Goal: Information Seeking & Learning: Learn about a topic

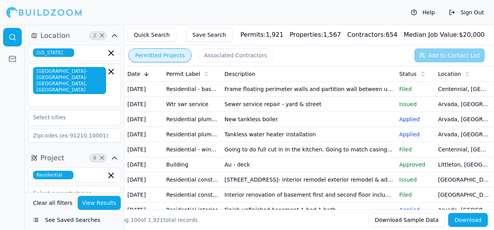
click at [256, 112] on td "Sewer service repair - yard & street" at bounding box center [308, 104] width 175 height 15
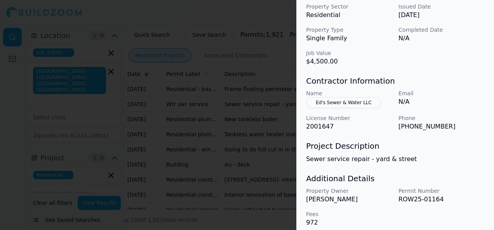
scroll to position [285, 0]
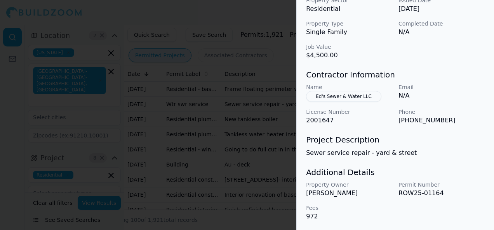
click at [9, 139] on div at bounding box center [247, 115] width 494 height 230
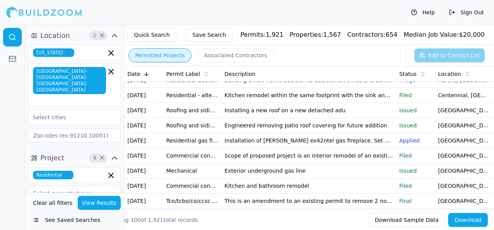
scroll to position [233, 0]
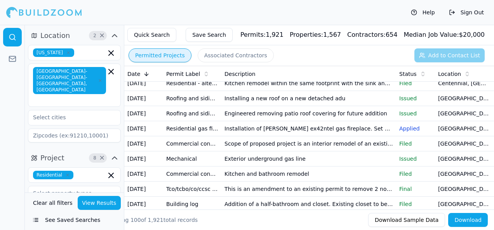
click at [12, 187] on div at bounding box center [12, 128] width 25 height 206
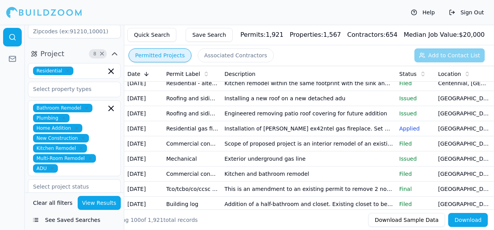
scroll to position [0, 0]
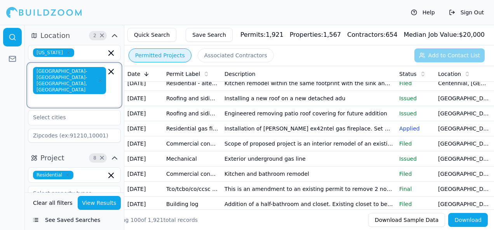
click at [111, 70] on icon "button" at bounding box center [110, 71] width 9 height 9
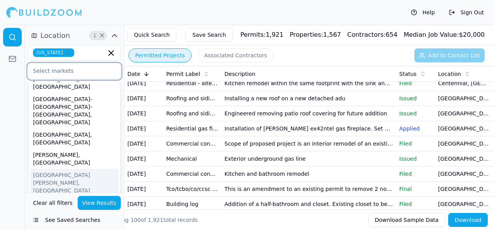
click at [59, 70] on input "text" at bounding box center [69, 71] width 82 height 14
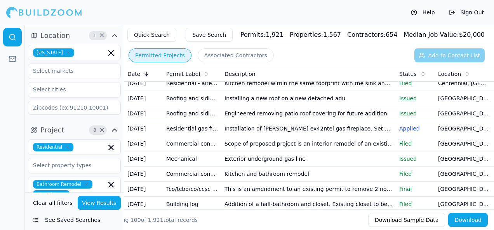
click at [11, 85] on div at bounding box center [12, 128] width 25 height 206
click at [54, 91] on input "text" at bounding box center [69, 90] width 82 height 14
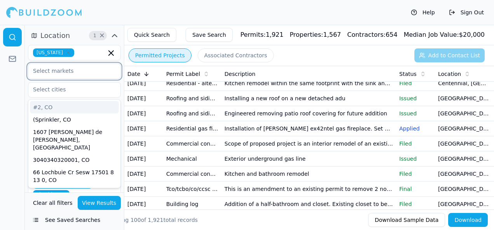
click at [60, 69] on input "text" at bounding box center [69, 71] width 82 height 14
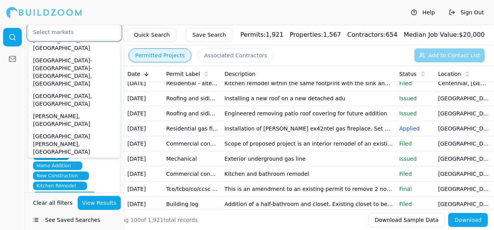
scroll to position [59, 0]
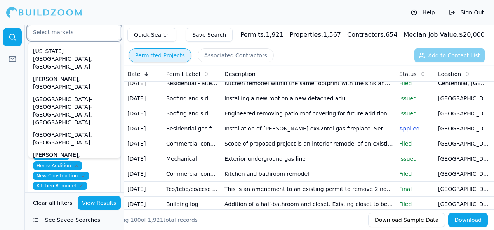
click at [52, 169] on div "[GEOGRAPHIC_DATA][PERSON_NAME], [GEOGRAPHIC_DATA]" at bounding box center [74, 183] width 89 height 28
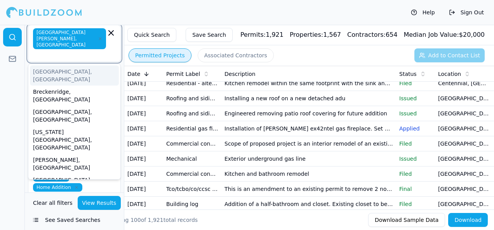
click at [99, 38] on icon "button" at bounding box center [100, 39] width 2 height 2
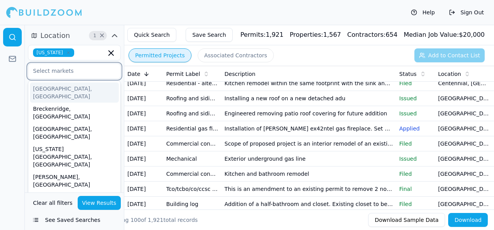
click at [55, 69] on input "text" at bounding box center [69, 71] width 82 height 14
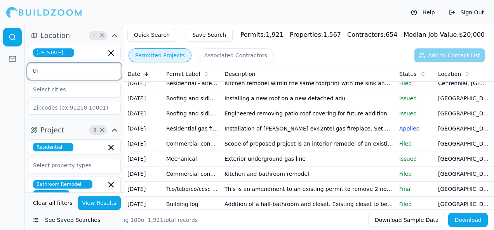
type input "t"
type input "T"
click at [11, 80] on div at bounding box center [12, 128] width 25 height 206
click at [47, 88] on input "text" at bounding box center [69, 90] width 82 height 14
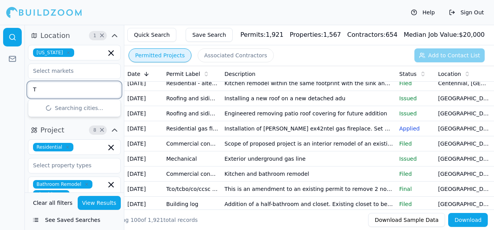
type input "Th"
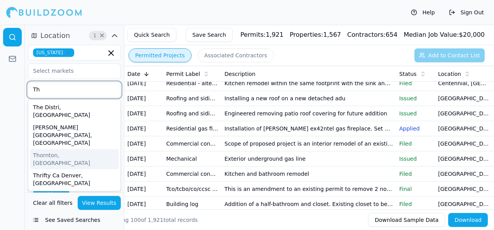
click at [49, 149] on div "Thornton, [GEOGRAPHIC_DATA]" at bounding box center [74, 159] width 89 height 20
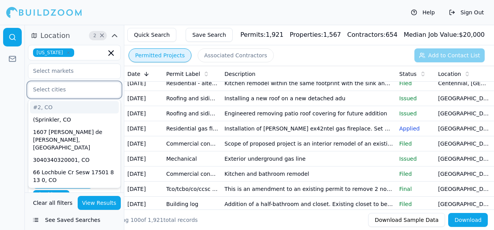
click at [52, 91] on input "text" at bounding box center [69, 90] width 82 height 14
click at [0, 97] on html "Help Sign Out Location 2 × [US_STATE] #2, [GEOGRAPHIC_DATA] (Sprinkler, CO [STR…" at bounding box center [247, 115] width 494 height 230
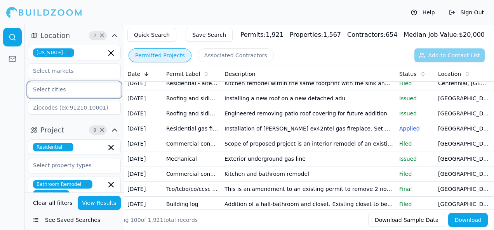
click at [44, 91] on input "text" at bounding box center [69, 90] width 82 height 14
type input "tho"
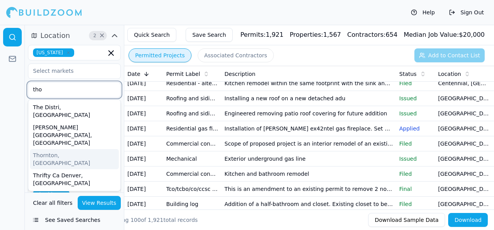
click at [51, 149] on div "Thornton, [GEOGRAPHIC_DATA]" at bounding box center [74, 159] width 89 height 20
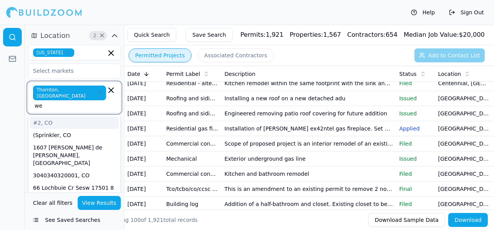
type input "[PERSON_NAME]"
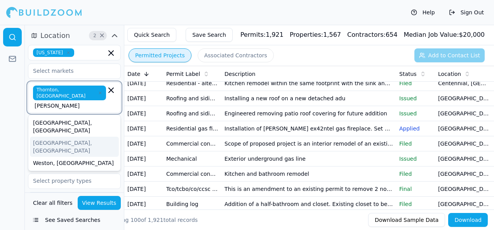
click at [74, 137] on div "[GEOGRAPHIC_DATA], [GEOGRAPHIC_DATA]" at bounding box center [74, 147] width 89 height 20
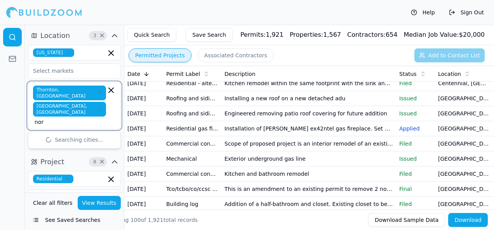
type input "nort"
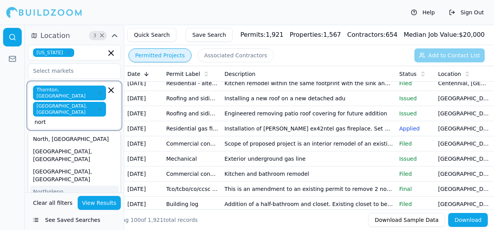
click at [59, 186] on div "Northglenn, [GEOGRAPHIC_DATA]" at bounding box center [74, 196] width 89 height 20
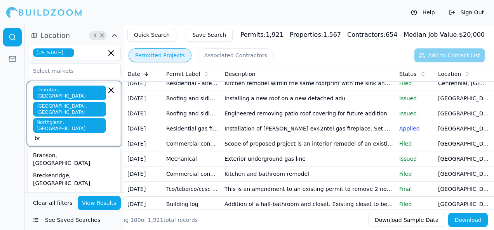
type input "bri"
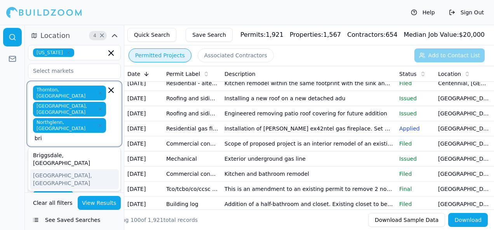
click at [78, 170] on div "[GEOGRAPHIC_DATA], [GEOGRAPHIC_DATA]" at bounding box center [74, 180] width 89 height 20
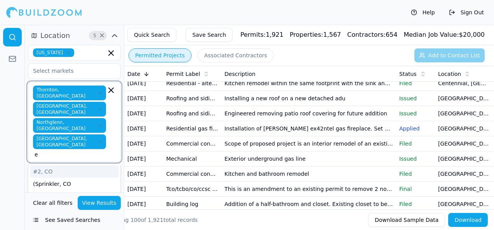
type input "ea"
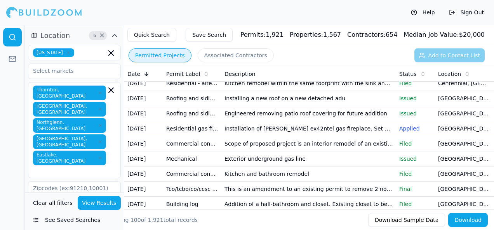
click at [8, 174] on div at bounding box center [12, 128] width 25 height 206
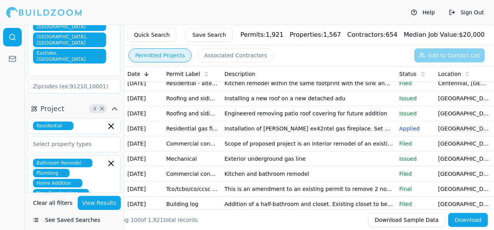
scroll to position [116, 0]
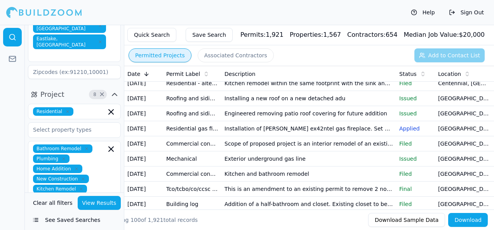
click at [97, 205] on button "View Results" at bounding box center [99, 203] width 43 height 14
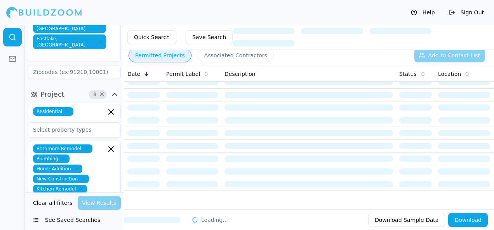
scroll to position [0, 0]
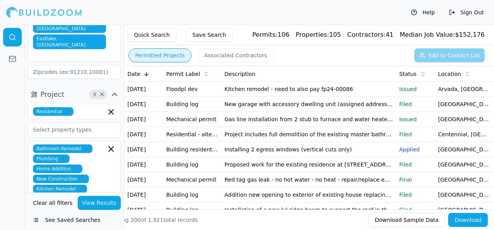
click at [257, 95] on td "Kitchen remodel - need to also pay fp24-00086" at bounding box center [308, 89] width 175 height 15
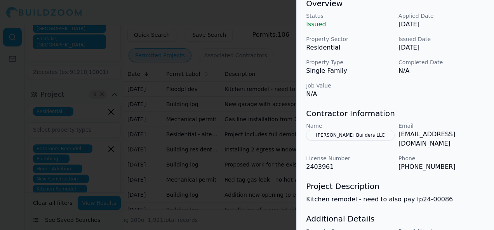
scroll to position [285, 0]
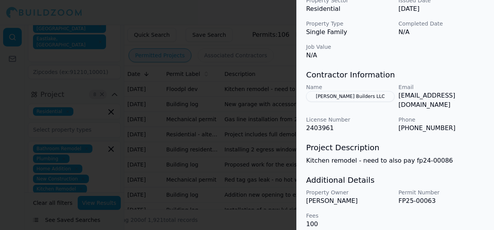
click at [257, 145] on div at bounding box center [247, 115] width 494 height 230
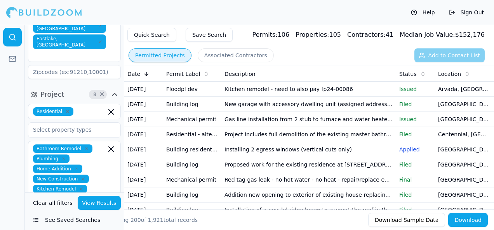
click at [238, 112] on td "New garage with accessory dwelling unit (assigned address [STREET_ADDRESS]) abo…" at bounding box center [308, 104] width 175 height 15
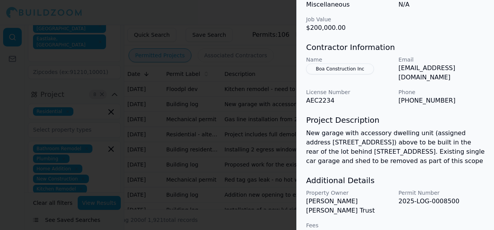
scroll to position [313, 0]
click at [284, 161] on div at bounding box center [247, 115] width 494 height 230
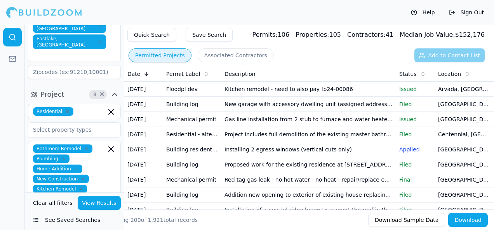
click at [208, 127] on td "Mechanical permit" at bounding box center [192, 119] width 58 height 15
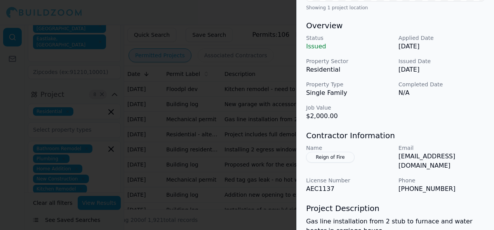
scroll to position [255, 0]
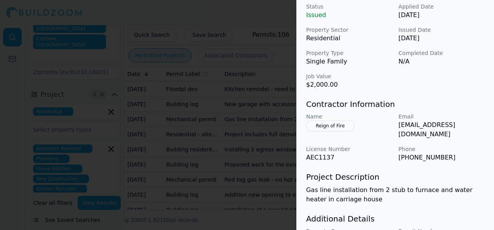
click at [221, 155] on div at bounding box center [247, 115] width 494 height 230
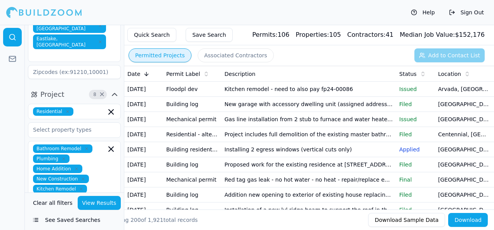
click at [251, 142] on td "Project includes full demolition of the existing master bathroom partition wall…" at bounding box center [308, 134] width 175 height 15
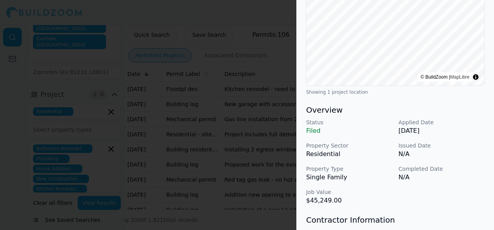
scroll to position [155, 0]
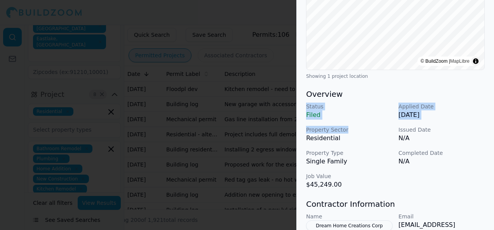
drag, startPoint x: 380, startPoint y: 110, endPoint x: 386, endPoint y: 136, distance: 26.6
click at [386, 136] on div "Overview Status Filed Applied Date [DATE] Property Sector Residential Issued Da…" at bounding box center [395, 139] width 178 height 101
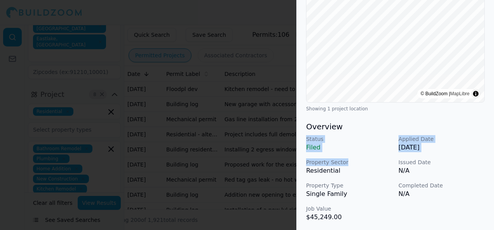
scroll to position [78, 0]
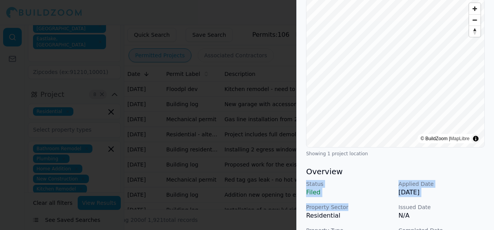
click at [380, 197] on p "Filed" at bounding box center [349, 192] width 86 height 9
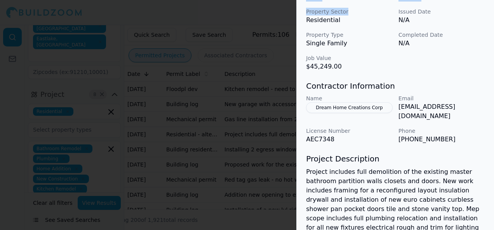
scroll to position [310, 0]
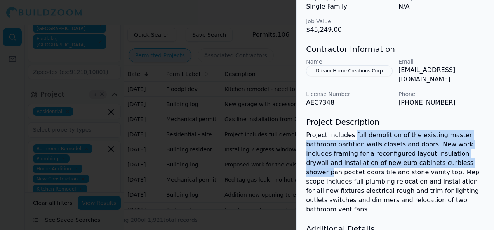
drag, startPoint x: 351, startPoint y: 139, endPoint x: 397, endPoint y: 166, distance: 53.6
click at [397, 166] on p "Project includes full demolition of the existing master bathroom partition wall…" at bounding box center [395, 173] width 178 height 84
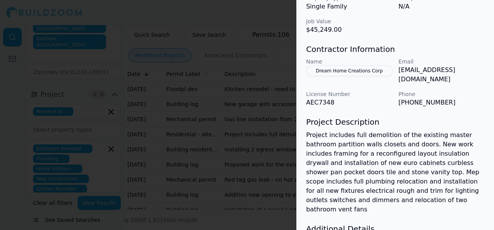
drag, startPoint x: 397, startPoint y: 166, endPoint x: 371, endPoint y: 182, distance: 31.0
click at [371, 182] on p "Project includes full demolition of the existing master bathroom partition wall…" at bounding box center [395, 173] width 178 height 84
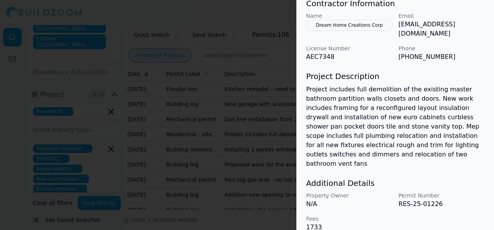
scroll to position [362, 0]
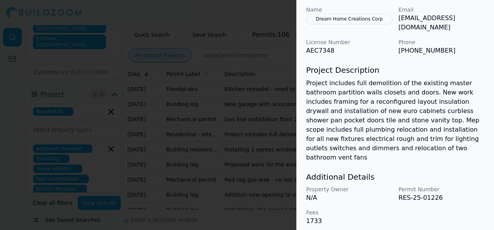
click at [255, 160] on div at bounding box center [247, 115] width 494 height 230
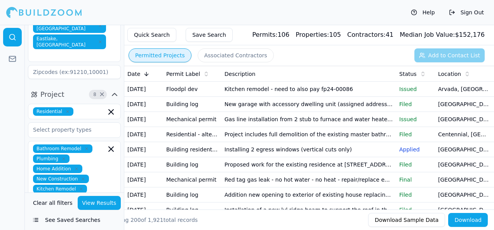
scroll to position [39, 0]
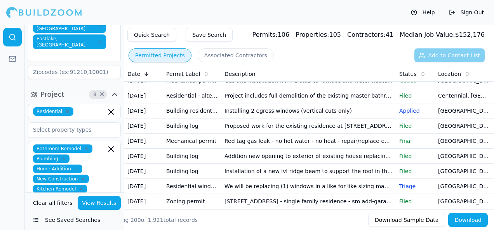
click at [281, 134] on td "Proposed work for the existing residence at [STREET_ADDRESS] includes: • additi…" at bounding box center [308, 126] width 175 height 15
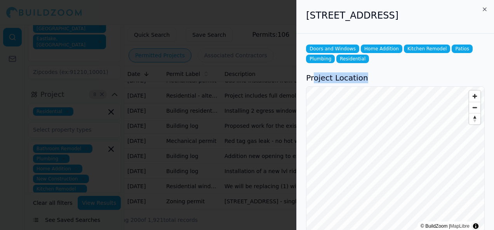
drag, startPoint x: 302, startPoint y: 111, endPoint x: 315, endPoint y: 74, distance: 39.5
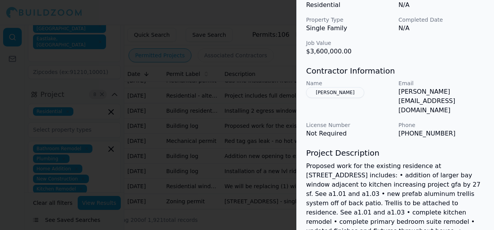
scroll to position [310, 0]
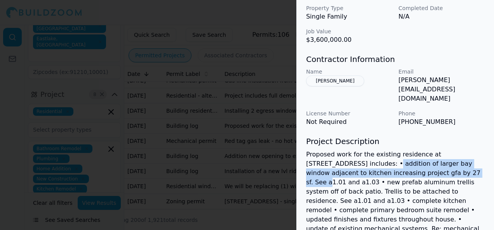
drag, startPoint x: 341, startPoint y: 144, endPoint x: 416, endPoint y: 154, distance: 75.7
click at [416, 154] on p "Proposed work for the existing residence at [STREET_ADDRESS] includes: • additi…" at bounding box center [395, 224] width 178 height 149
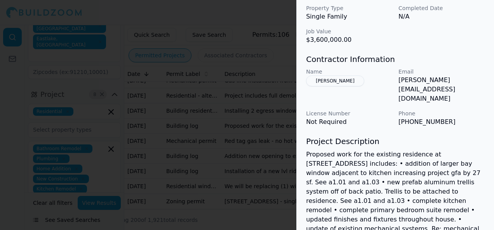
drag, startPoint x: 416, startPoint y: 154, endPoint x: 390, endPoint y: 180, distance: 35.9
click at [390, 180] on p "Proposed work for the existing residence at [STREET_ADDRESS] includes: • additi…" at bounding box center [395, 224] width 178 height 149
drag, startPoint x: 390, startPoint y: 180, endPoint x: 359, endPoint y: 168, distance: 33.3
click at [359, 168] on p "Proposed work for the existing residence at [STREET_ADDRESS] includes: • additi…" at bounding box center [395, 224] width 178 height 149
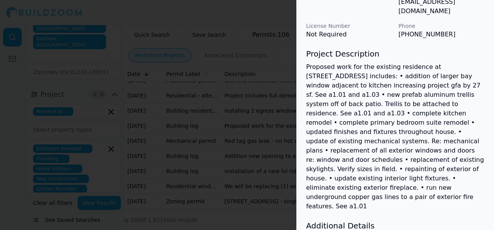
scroll to position [406, 0]
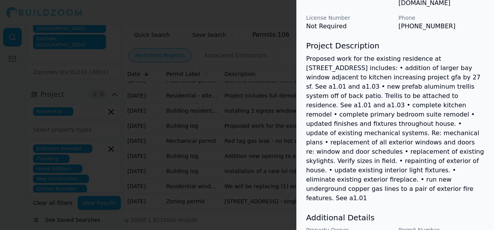
click at [214, 172] on div at bounding box center [247, 115] width 494 height 230
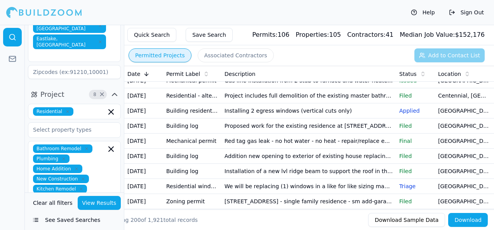
click at [263, 149] on td "Red tag gas leak - no hot water - no heat - repair/replace existing gas line th…" at bounding box center [308, 141] width 175 height 15
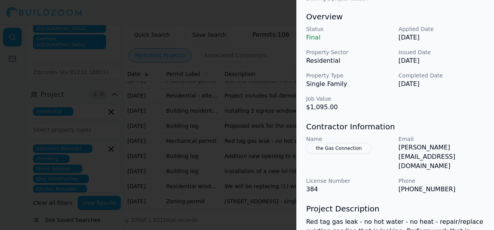
scroll to position [272, 0]
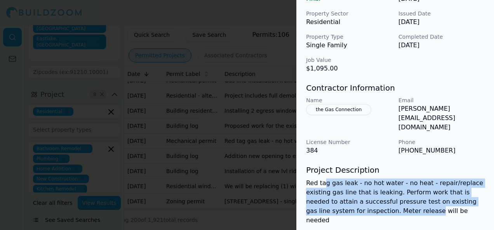
drag, startPoint x: 324, startPoint y: 165, endPoint x: 373, endPoint y: 192, distance: 55.9
click at [373, 192] on p "Red tag gas leak - no hot water - no heat - repair/replace existing gas line th…" at bounding box center [395, 202] width 178 height 47
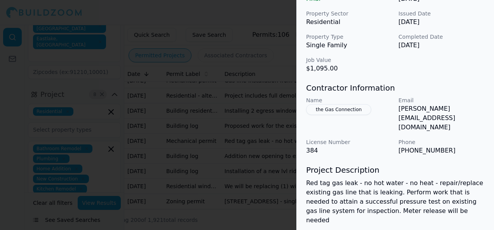
drag, startPoint x: 373, startPoint y: 192, endPoint x: 390, endPoint y: 199, distance: 17.7
click at [390, 199] on div "Mechanical Work Plumbing Project Location © BuildZoom | MapLibre Showing 1 proj…" at bounding box center [394, 30] width 197 height 536
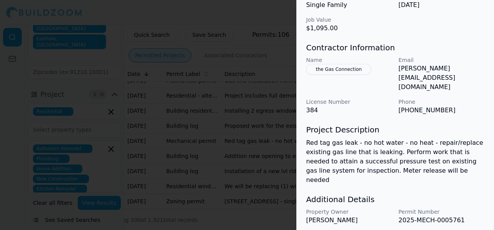
scroll to position [313, 0]
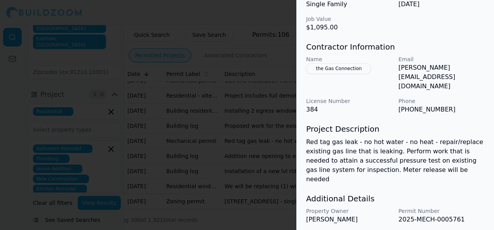
click at [148, 173] on div at bounding box center [247, 115] width 494 height 230
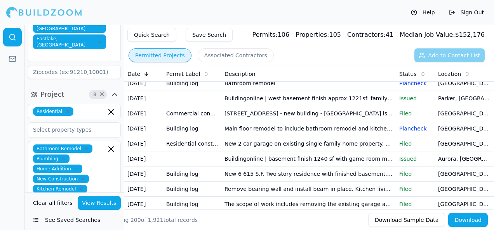
scroll to position [310, 0]
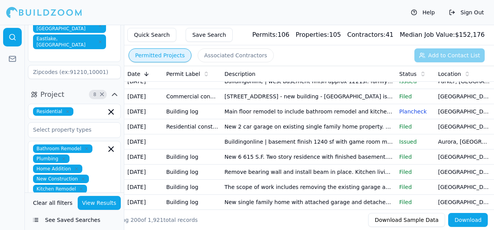
click at [264, 74] on td "Bathroom remodel" at bounding box center [308, 66] width 175 height 15
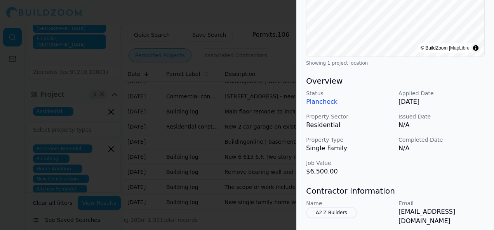
scroll to position [130, 0]
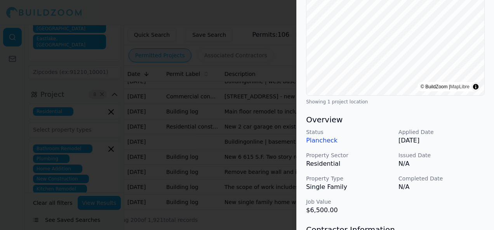
click at [191, 200] on div at bounding box center [247, 115] width 494 height 230
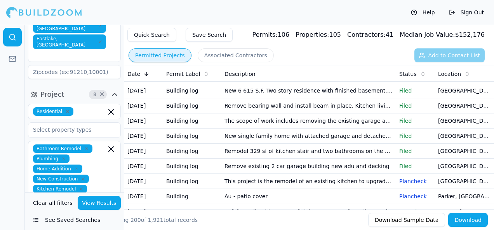
scroll to position [388, 0]
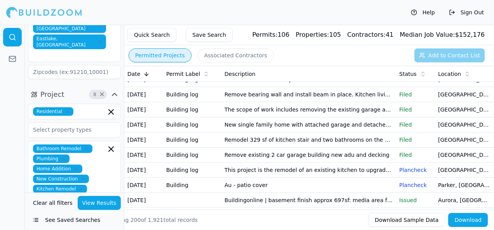
click at [290, 42] on td "Main floor remodel to include bathroom remodel and kitchen update. Project incl…" at bounding box center [308, 34] width 175 height 15
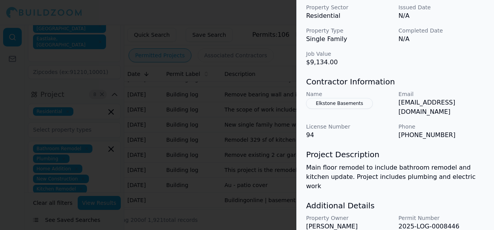
scroll to position [304, 0]
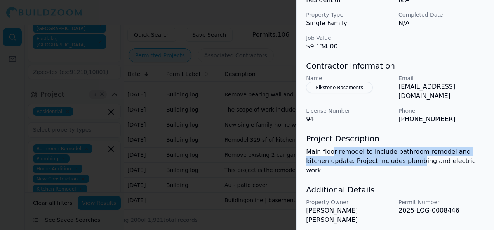
drag, startPoint x: 331, startPoint y: 146, endPoint x: 390, endPoint y: 153, distance: 59.8
click at [390, 153] on p "Main floor remodel to include bathroom remodel and kitchen update. Project incl…" at bounding box center [395, 161] width 178 height 28
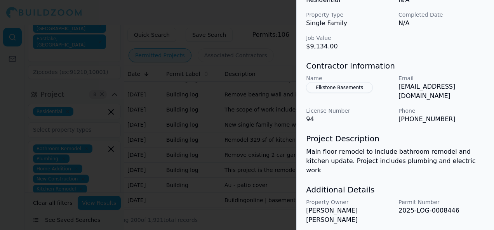
drag, startPoint x: 390, startPoint y: 153, endPoint x: 393, endPoint y: 168, distance: 15.8
click at [393, 185] on h3 "Additional Details" at bounding box center [395, 190] width 178 height 11
click at [190, 189] on div at bounding box center [247, 115] width 494 height 230
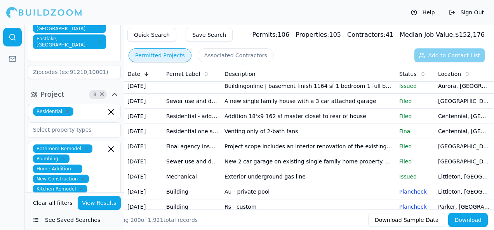
scroll to position [621, 0]
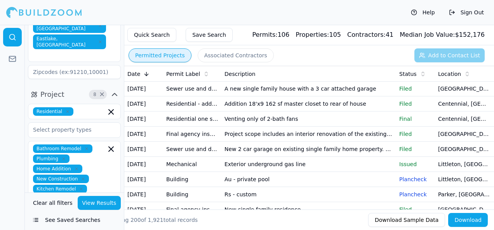
click at [74, 167] on icon "button" at bounding box center [76, 169] width 5 height 5
click at [81, 167] on icon "button" at bounding box center [83, 169] width 5 height 5
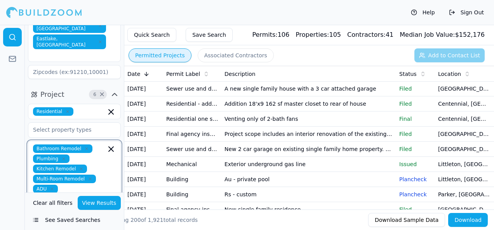
click at [89, 178] on icon "button" at bounding box center [90, 179] width 2 height 2
click at [50, 177] on icon "button" at bounding box center [52, 179] width 5 height 5
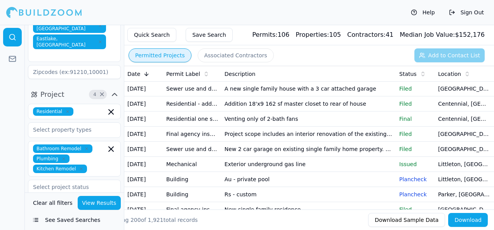
click at [10, 154] on div at bounding box center [12, 128] width 25 height 206
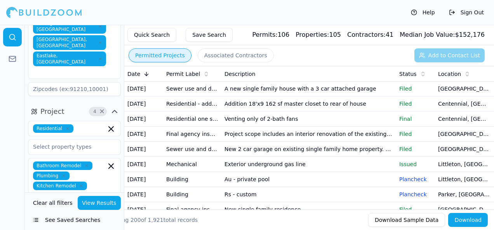
scroll to position [116, 0]
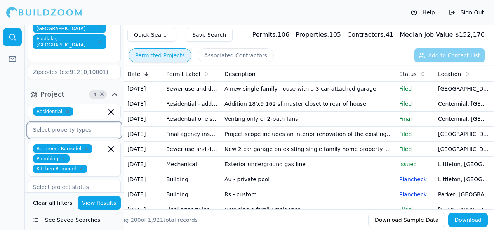
click at [77, 123] on input "text" at bounding box center [69, 130] width 82 height 14
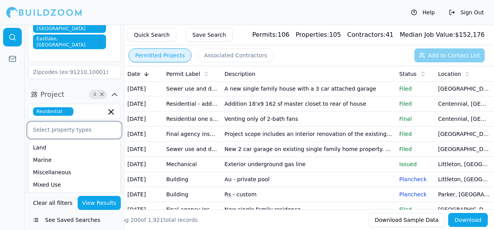
scroll to position [94, 0]
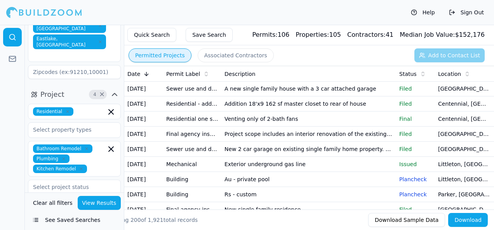
click at [8, 154] on div at bounding box center [12, 128] width 25 height 206
click at [97, 165] on input "text" at bounding box center [98, 169] width 16 height 9
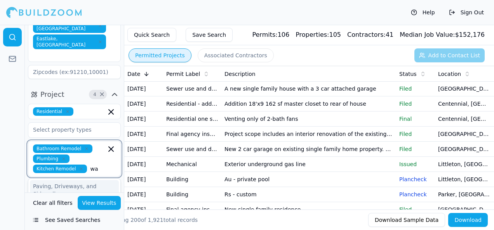
type input "w"
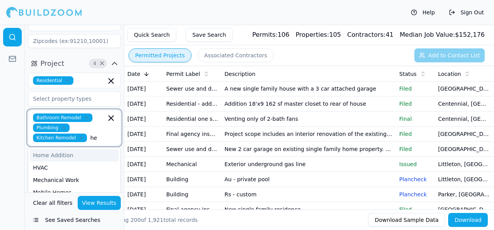
type input "h"
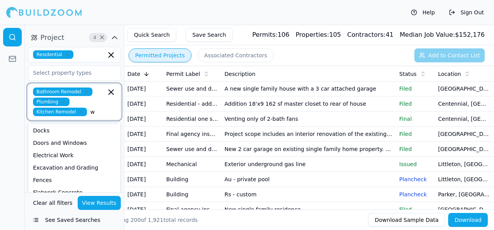
scroll to position [0, 0]
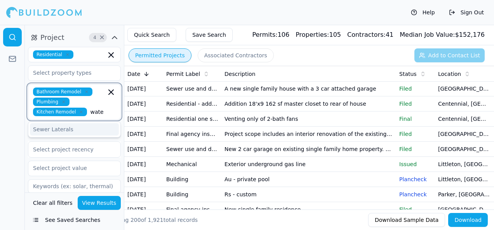
type input "water"
click at [56, 123] on div "Sewer Laterals" at bounding box center [74, 129] width 89 height 12
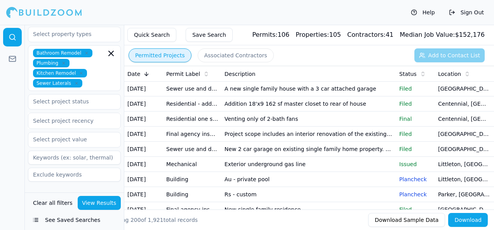
click at [20, 187] on div at bounding box center [12, 128] width 25 height 206
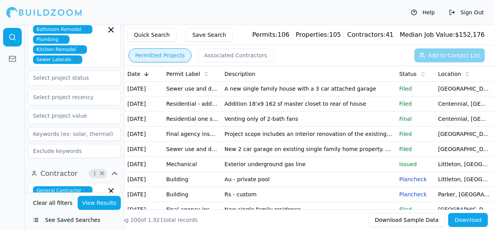
scroll to position [290, 0]
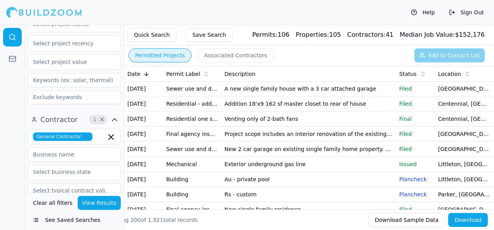
click at [93, 204] on button "View Results" at bounding box center [99, 203] width 43 height 14
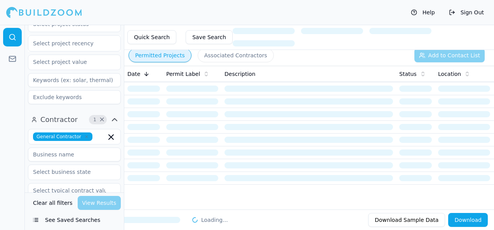
scroll to position [0, 0]
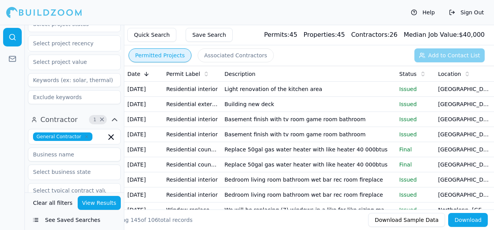
click at [264, 158] on td "Replace 50gal gas water heater with like heater 40 000btus" at bounding box center [308, 149] width 175 height 15
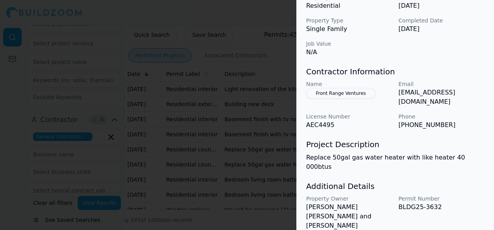
scroll to position [300, 0]
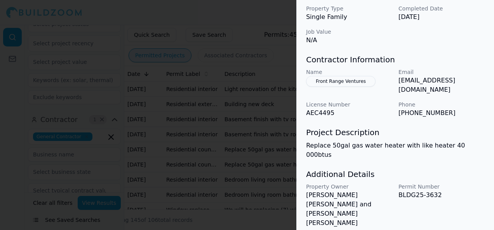
click at [261, 108] on div at bounding box center [247, 115] width 494 height 230
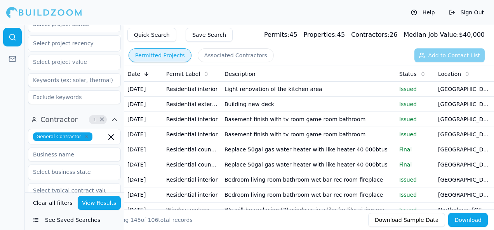
click at [84, 135] on icon "button" at bounding box center [86, 137] width 5 height 5
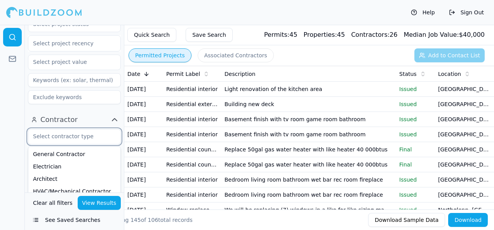
click at [46, 198] on div "Plumber" at bounding box center [74, 204] width 89 height 12
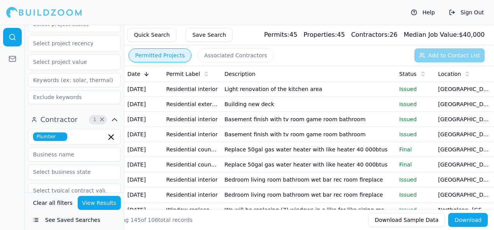
click at [105, 202] on button "View Results" at bounding box center [99, 203] width 43 height 14
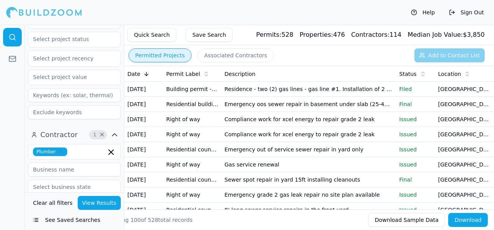
scroll to position [274, 0]
click at [285, 112] on td "Emergency oos sewer repair in basement under slab (25-4315)" at bounding box center [308, 104] width 175 height 15
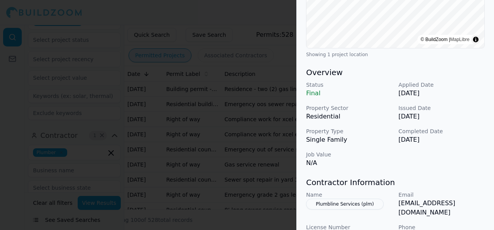
scroll to position [194, 0]
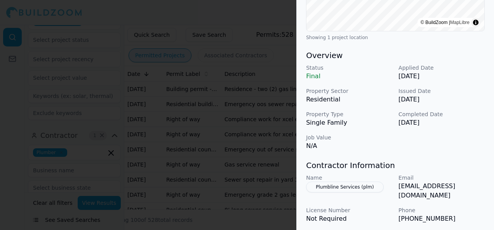
click at [272, 78] on div at bounding box center [247, 115] width 494 height 230
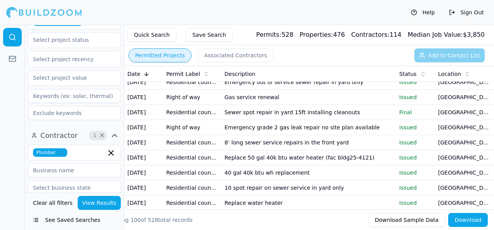
scroll to position [78, 0]
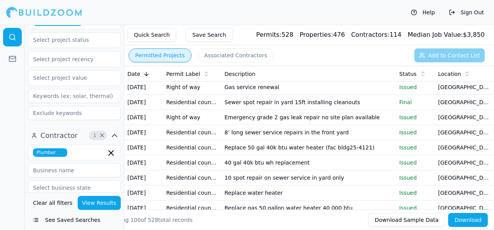
click at [273, 95] on td "Gas service renewal" at bounding box center [308, 87] width 175 height 15
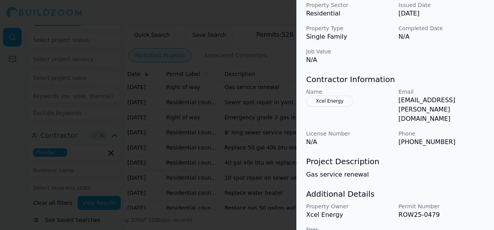
scroll to position [285, 0]
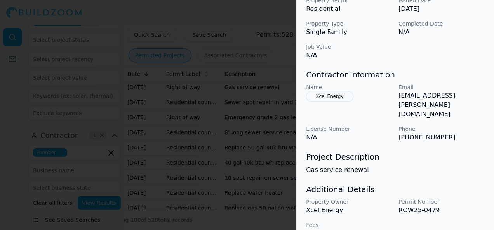
click at [236, 115] on div at bounding box center [247, 115] width 494 height 230
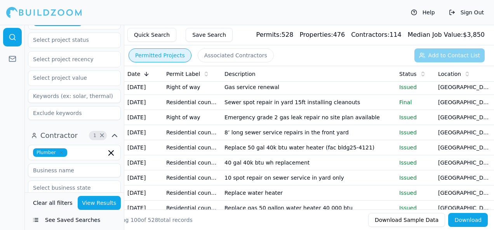
click at [249, 140] on td "8’ long sewer service repairs in the front yard" at bounding box center [308, 132] width 175 height 15
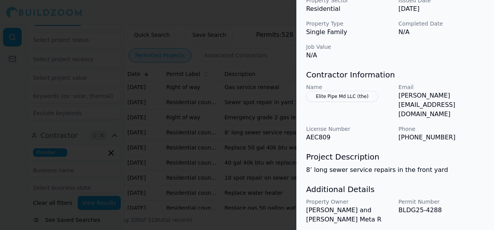
click at [198, 166] on div at bounding box center [247, 115] width 494 height 230
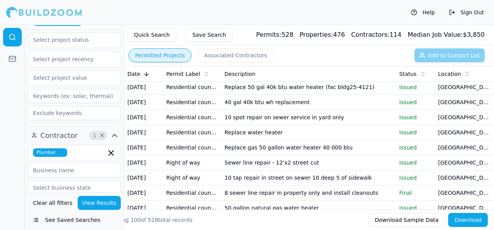
scroll to position [155, 0]
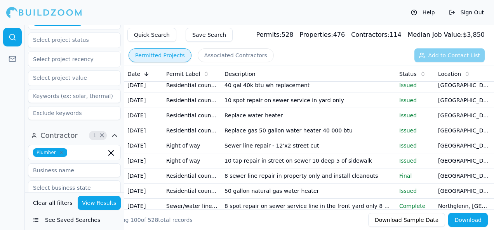
click at [276, 78] on td "Replace 50 gal 40k btu water heater (fac bldg25-4121)" at bounding box center [308, 70] width 175 height 15
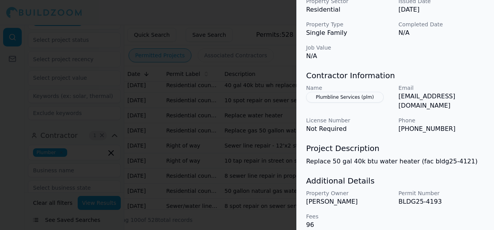
scroll to position [285, 0]
click at [257, 147] on div at bounding box center [247, 115] width 494 height 230
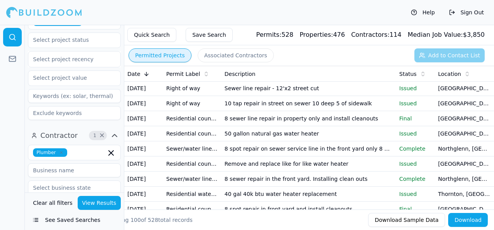
scroll to position [233, 0]
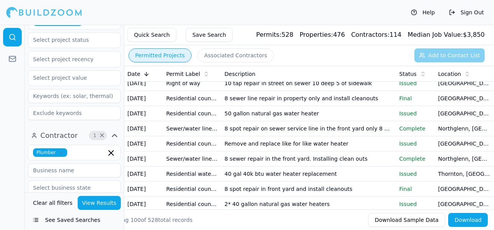
click at [248, 76] on td "Sewer line repair - 12'x2 street cut" at bounding box center [308, 68] width 175 height 15
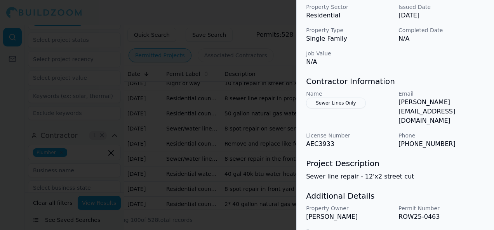
scroll to position [297, 0]
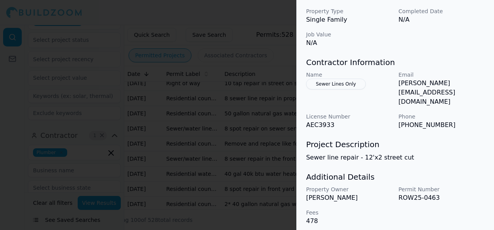
click at [242, 153] on div at bounding box center [247, 115] width 494 height 230
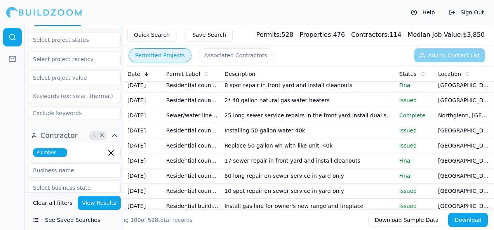
scroll to position [349, 0]
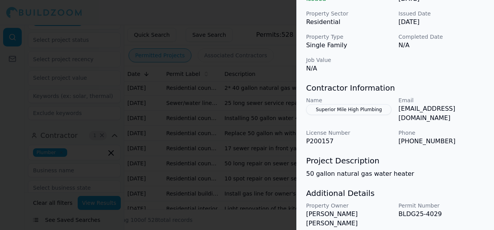
scroll to position [285, 0]
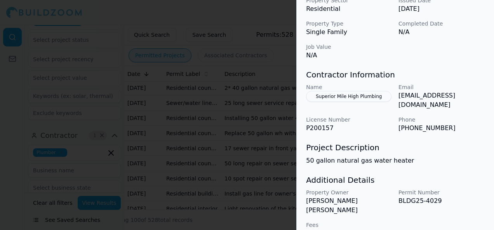
click at [210, 171] on div at bounding box center [247, 115] width 494 height 230
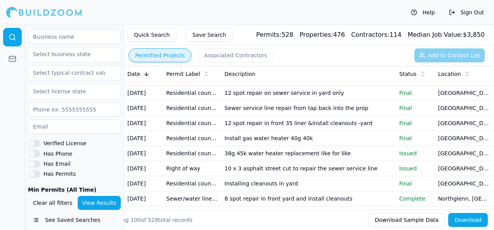
scroll to position [390, 0]
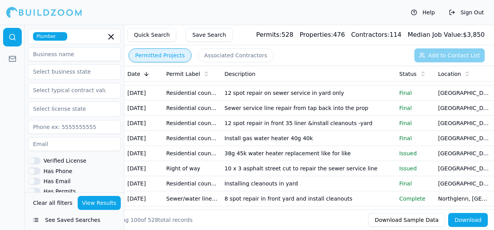
click at [39, 168] on button "Has Phone" at bounding box center [34, 171] width 12 height 7
click at [96, 206] on button "View Results" at bounding box center [99, 203] width 43 height 14
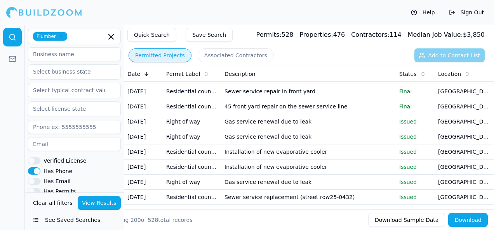
scroll to position [854, 0]
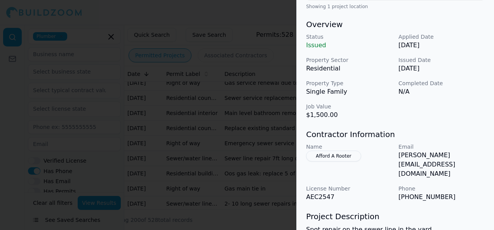
scroll to position [233, 0]
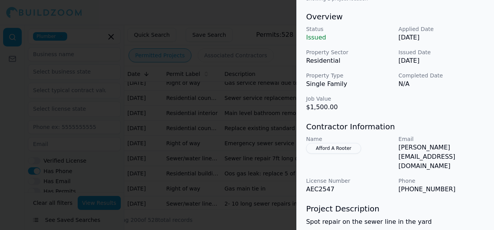
click at [196, 142] on div at bounding box center [247, 115] width 494 height 230
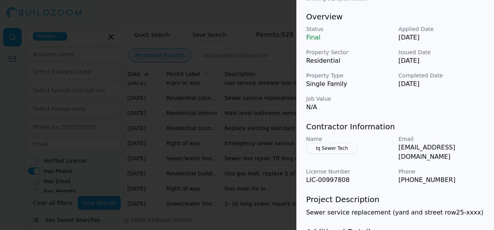
click at [193, 148] on div at bounding box center [247, 115] width 494 height 230
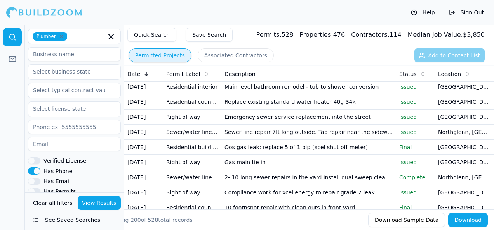
scroll to position [931, 0]
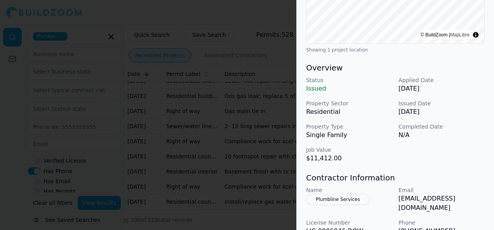
scroll to position [233, 0]
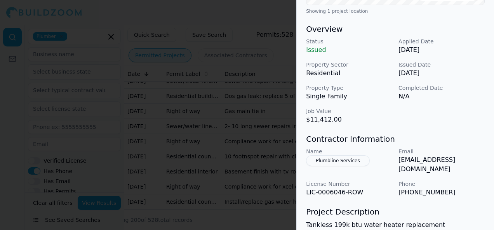
click at [248, 139] on div at bounding box center [247, 115] width 494 height 230
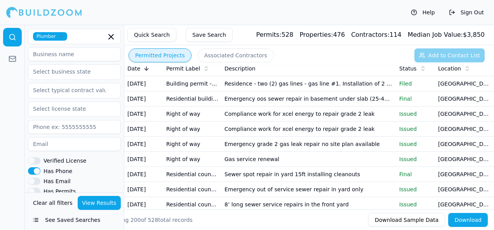
scroll to position [0, 0]
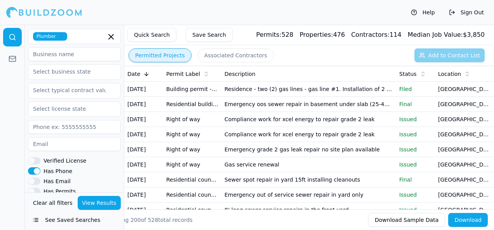
click at [251, 55] on button "Associated Contractors" at bounding box center [235, 55] width 76 height 14
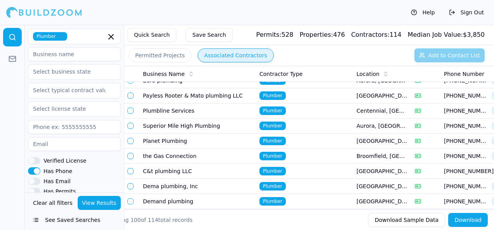
scroll to position [116, 0]
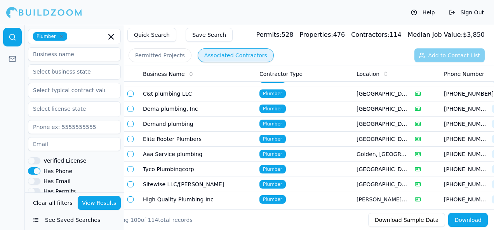
click at [171, 53] on button "Permitted Projects" at bounding box center [159, 55] width 63 height 14
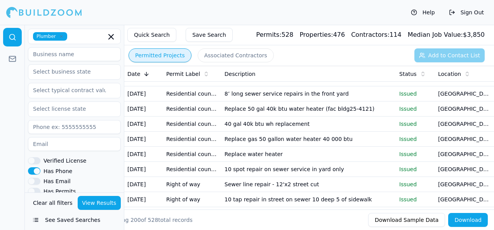
click at [203, 74] on icon at bounding box center [206, 74] width 6 height 6
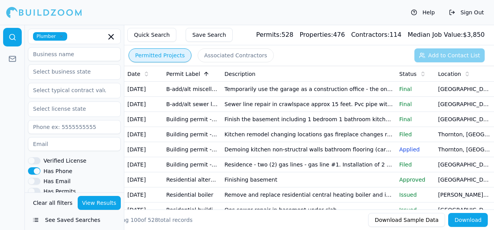
click at [419, 73] on icon at bounding box center [422, 74] width 6 height 6
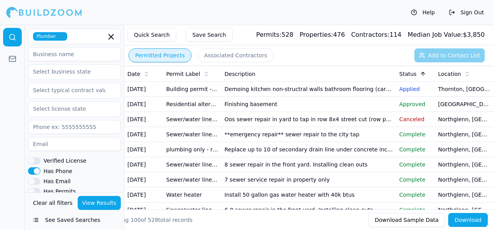
click at [275, 127] on td "Oos sewer repair in yard to tap in row 8x4 street cut (row permit applied for s…" at bounding box center [308, 119] width 175 height 15
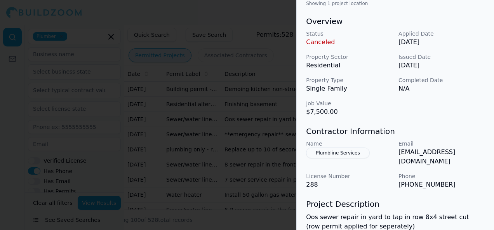
scroll to position [233, 0]
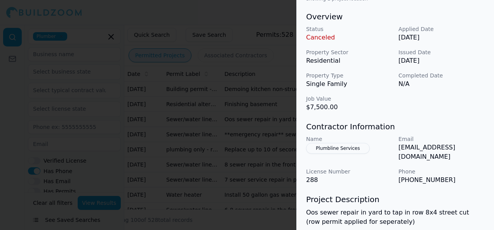
click at [224, 146] on div at bounding box center [247, 115] width 494 height 230
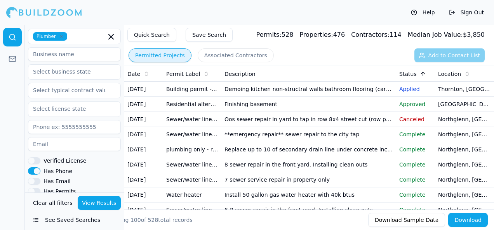
click at [37, 168] on button "Has Phone" at bounding box center [34, 171] width 12 height 7
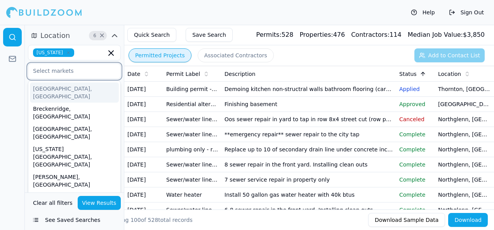
click at [81, 71] on input "text" at bounding box center [69, 71] width 82 height 14
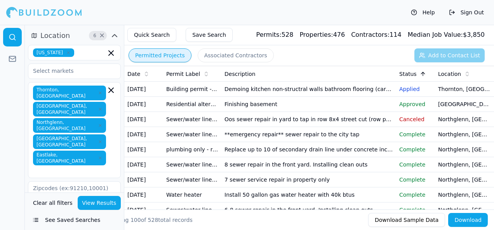
click at [18, 81] on div at bounding box center [12, 128] width 25 height 206
click at [53, 69] on input "text" at bounding box center [69, 71] width 82 height 14
click at [18, 102] on div at bounding box center [12, 128] width 25 height 206
click at [54, 75] on input "ad" at bounding box center [69, 71] width 82 height 14
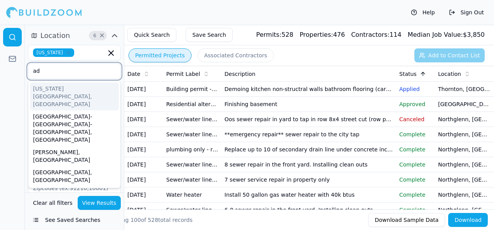
type input "a"
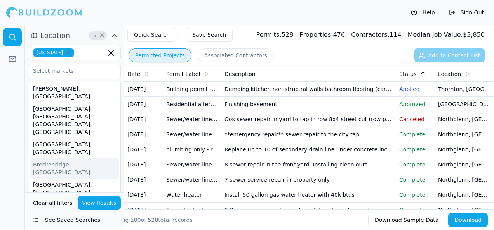
click at [17, 150] on div at bounding box center [12, 128] width 25 height 206
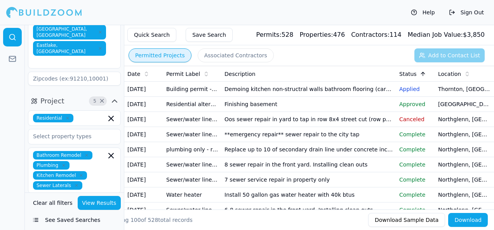
scroll to position [116, 0]
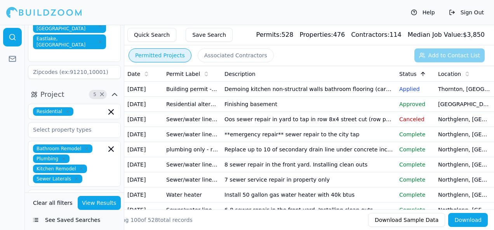
click at [74, 177] on icon "button" at bounding box center [76, 179] width 5 height 5
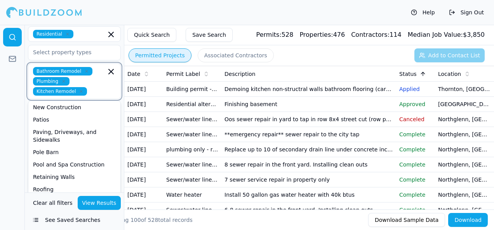
scroll to position [208, 0]
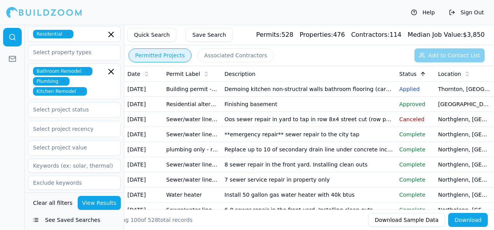
click at [12, 160] on div at bounding box center [12, 128] width 25 height 206
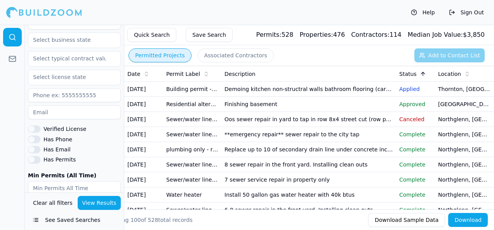
scroll to position [419, 0]
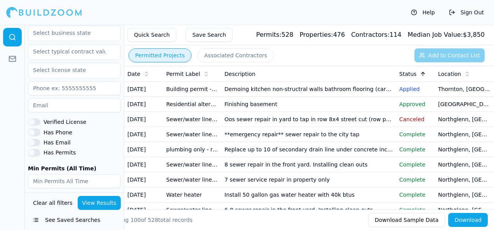
click at [97, 204] on button "View Results" at bounding box center [99, 203] width 43 height 14
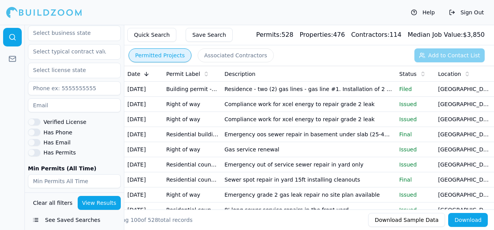
click at [331, 95] on td "Residence - two (2) gas lines - gas line #1. Installation of 2 underground poly…" at bounding box center [308, 89] width 175 height 15
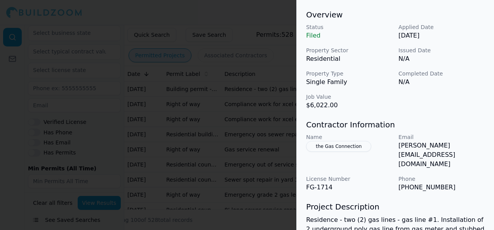
scroll to position [272, 0]
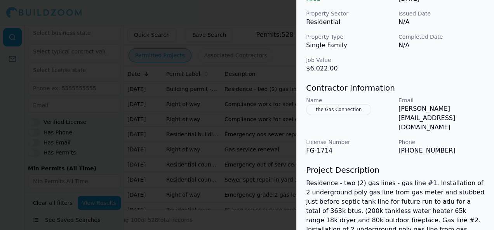
click at [339, 108] on button "the Gas Connection" at bounding box center [338, 109] width 65 height 11
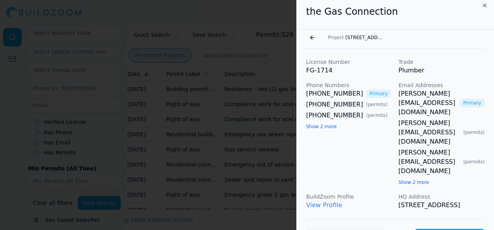
scroll to position [0, 0]
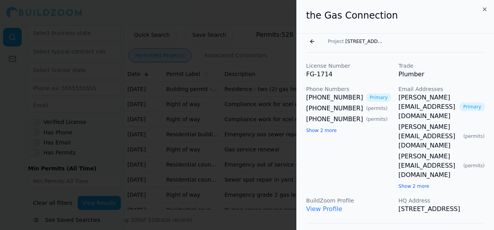
click at [328, 206] on link "View Profile" at bounding box center [324, 209] width 36 height 7
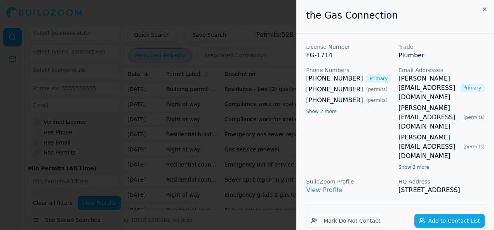
click at [249, 26] on div at bounding box center [247, 115] width 494 height 230
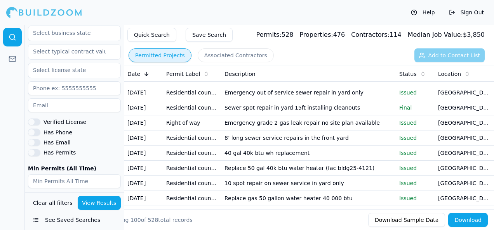
scroll to position [78, 0]
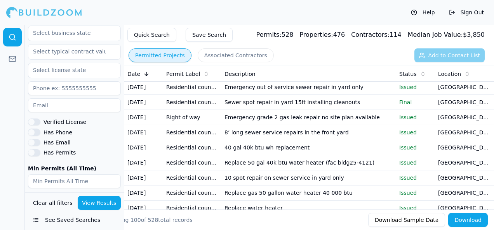
click at [261, 156] on td "40 gal 40k btu wh replacement" at bounding box center [308, 147] width 175 height 15
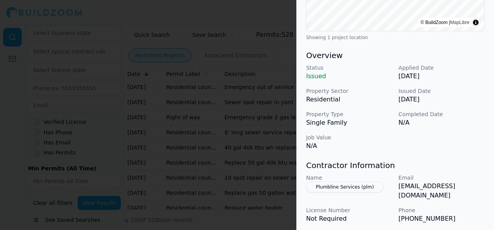
scroll to position [233, 0]
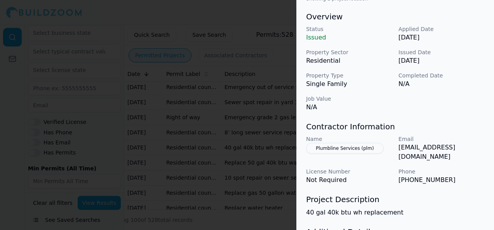
click at [260, 153] on div at bounding box center [247, 115] width 494 height 230
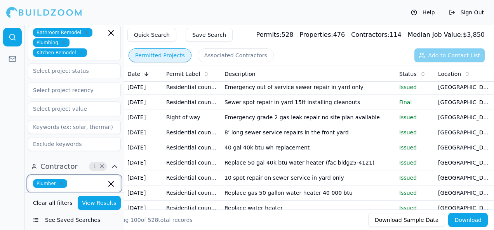
click at [110, 182] on icon "button" at bounding box center [111, 184] width 5 height 5
click at [66, 195] on div "General Contractor" at bounding box center [74, 201] width 89 height 12
click at [109, 201] on button "View Results" at bounding box center [99, 203] width 43 height 14
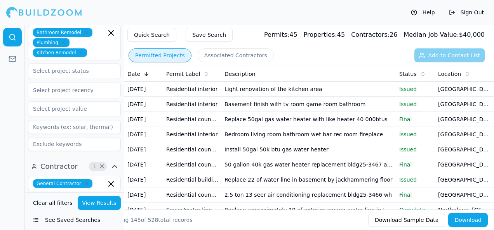
click at [240, 95] on td "Light renovation of the kitchen area" at bounding box center [308, 89] width 175 height 15
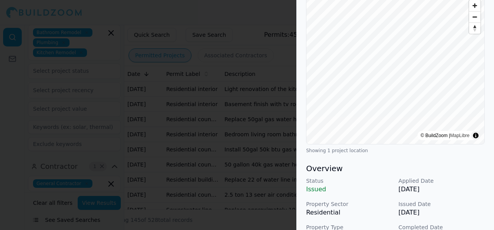
scroll to position [52, 0]
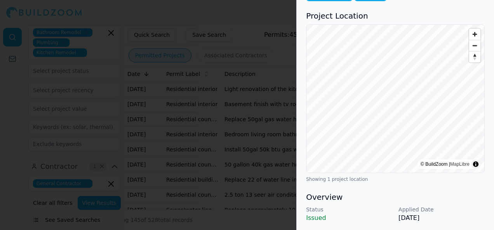
click at [186, 114] on div at bounding box center [247, 115] width 494 height 230
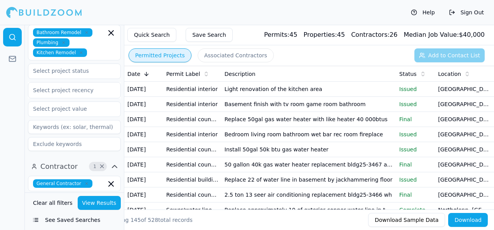
click at [266, 112] on td "Basement finish with tv room game room bathroom" at bounding box center [308, 104] width 175 height 15
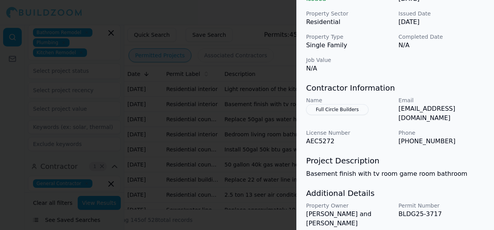
scroll to position [306, 0]
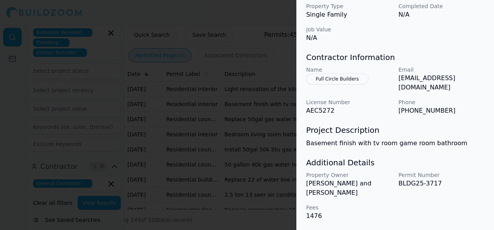
click at [235, 168] on div at bounding box center [247, 115] width 494 height 230
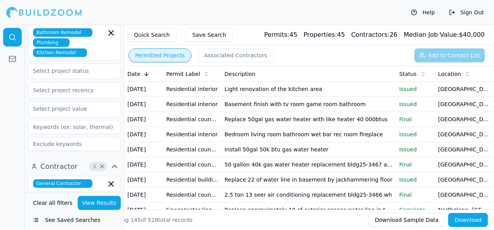
click at [252, 127] on td "Replace 50gal gas water heater with like heater 40 000btus" at bounding box center [308, 119] width 175 height 15
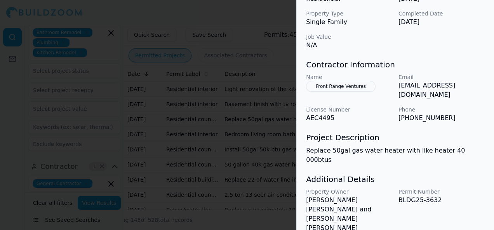
scroll to position [300, 0]
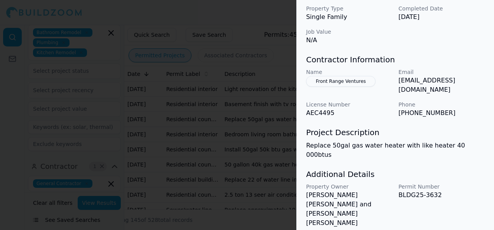
click at [245, 163] on div at bounding box center [247, 115] width 494 height 230
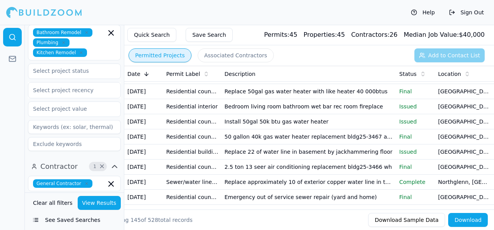
scroll to position [39, 0]
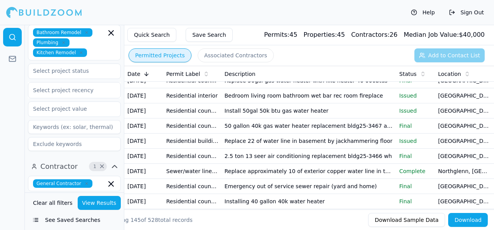
click at [267, 119] on td "Install 50gal 50k btu gas water heater" at bounding box center [308, 111] width 175 height 15
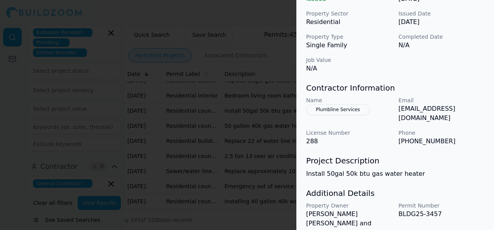
scroll to position [306, 0]
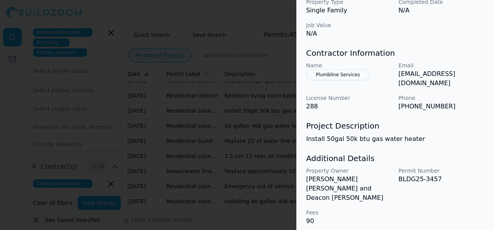
click at [236, 177] on div at bounding box center [247, 115] width 494 height 230
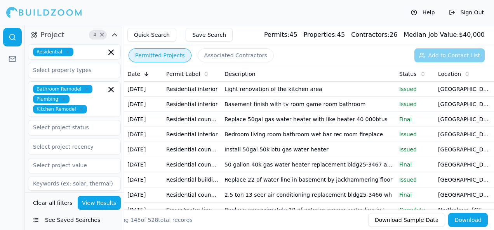
scroll to position [194, 0]
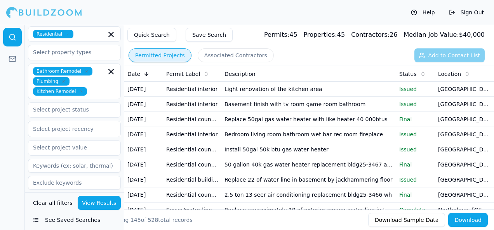
click at [73, 159] on input at bounding box center [74, 166] width 93 height 14
type input "water"
click at [93, 205] on button "View Results" at bounding box center [99, 203] width 43 height 14
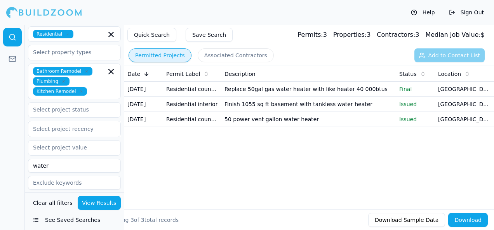
click at [191, 112] on td "Residential interior" at bounding box center [192, 104] width 58 height 15
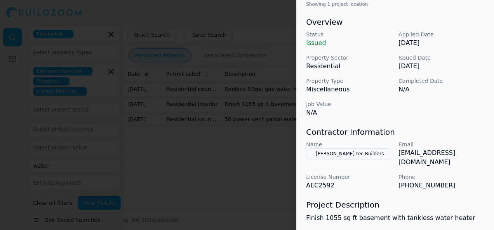
scroll to position [233, 0]
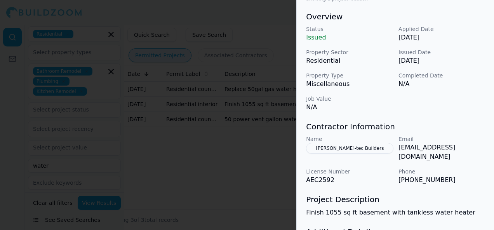
click at [170, 145] on div at bounding box center [247, 115] width 494 height 230
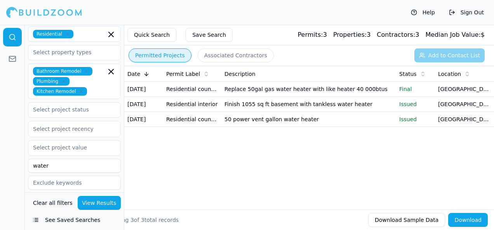
drag, startPoint x: 67, startPoint y: 117, endPoint x: 20, endPoint y: 113, distance: 47.1
click at [21, 114] on div "Location 6 × [US_STATE][GEOGRAPHIC_DATA], [GEOGRAPHIC_DATA] [GEOGRAPHIC_DATA], …" at bounding box center [247, 128] width 494 height 206
click at [72, 141] on input "text" at bounding box center [69, 148] width 82 height 14
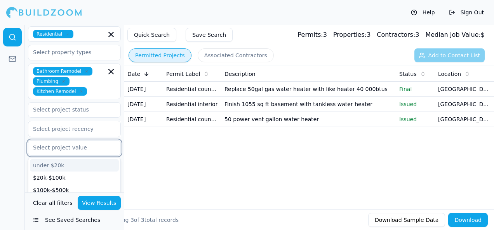
click at [72, 141] on input "text" at bounding box center [69, 148] width 82 height 14
click at [6, 92] on div at bounding box center [12, 128] width 25 height 206
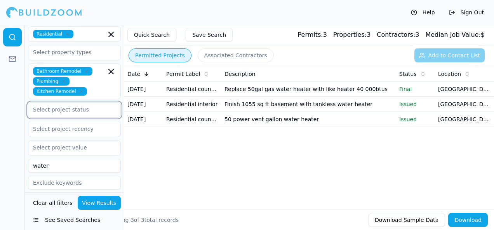
click at [79, 103] on input "text" at bounding box center [69, 110] width 82 height 14
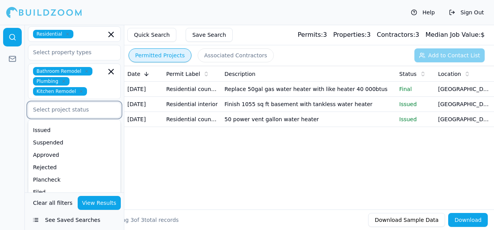
scroll to position [86, 0]
click at [47, 210] on div "Applied" at bounding box center [74, 216] width 89 height 12
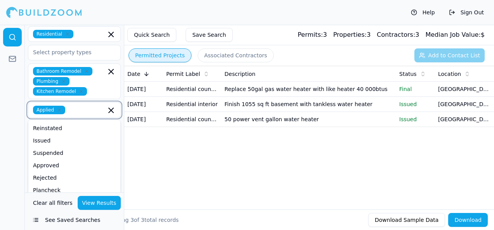
scroll to position [73, 0]
click at [85, 201] on button "View Results" at bounding box center [99, 203] width 43 height 14
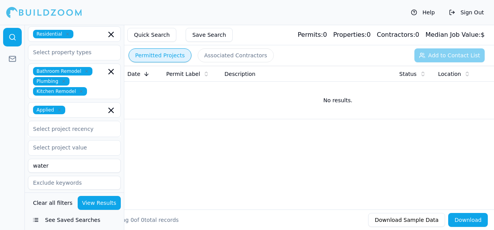
drag, startPoint x: 101, startPoint y: 124, endPoint x: 23, endPoint y: 119, distance: 77.7
click at [23, 119] on div "Location 6 × [US_STATE][GEOGRAPHIC_DATA], [GEOGRAPHIC_DATA] [GEOGRAPHIC_DATA], …" at bounding box center [247, 128] width 494 height 206
click at [90, 207] on button "View Results" at bounding box center [99, 203] width 43 height 14
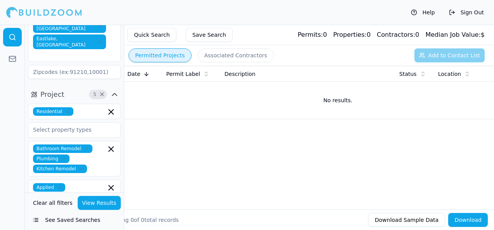
scroll to position [78, 0]
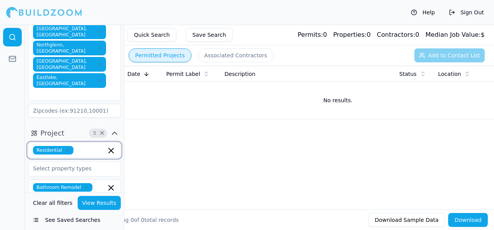
click at [83, 146] on input "text" at bounding box center [90, 150] width 29 height 9
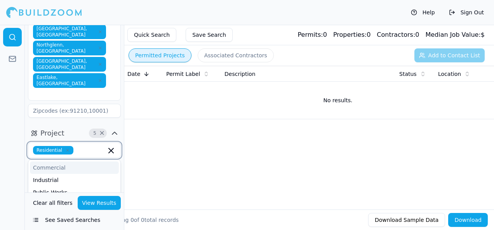
click at [55, 162] on div "Commercial" at bounding box center [74, 168] width 89 height 12
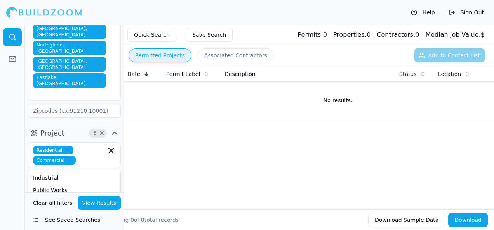
click at [94, 204] on button "View Results" at bounding box center [99, 203] width 43 height 14
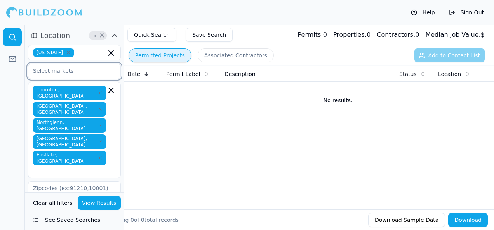
click at [90, 72] on input "text" at bounding box center [69, 71] width 82 height 14
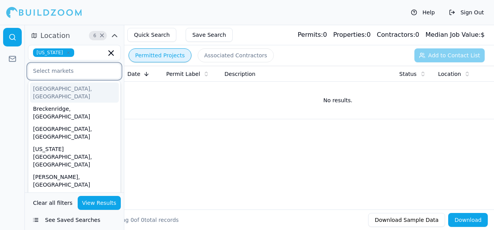
click at [53, 88] on div "[GEOGRAPHIC_DATA], [GEOGRAPHIC_DATA]" at bounding box center [74, 93] width 89 height 20
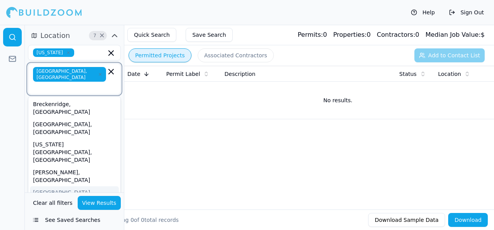
click at [62, 187] on div "[GEOGRAPHIC_DATA]-[GEOGRAPHIC_DATA]-[GEOGRAPHIC_DATA], [GEOGRAPHIC_DATA]" at bounding box center [74, 205] width 89 height 36
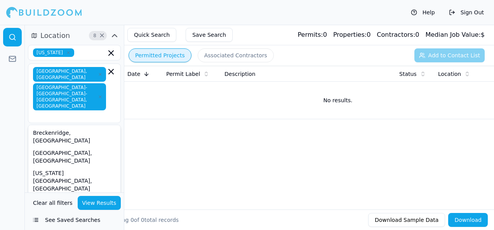
click at [98, 208] on button "View Results" at bounding box center [99, 203] width 43 height 14
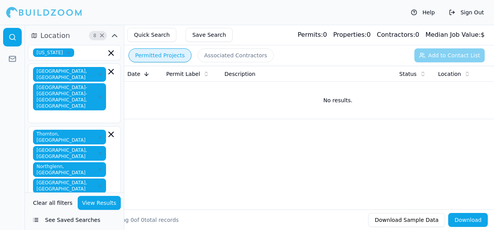
click at [11, 125] on div at bounding box center [12, 128] width 25 height 206
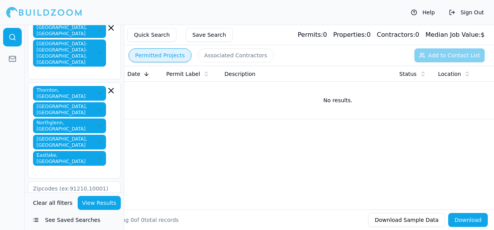
scroll to position [116, 0]
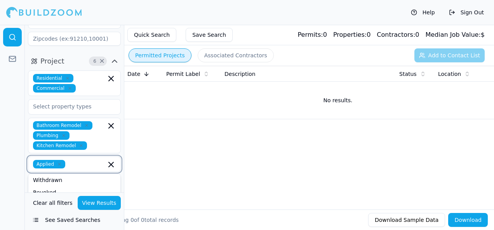
scroll to position [73, 0]
click at [54, 189] on div "Issued" at bounding box center [74, 195] width 89 height 12
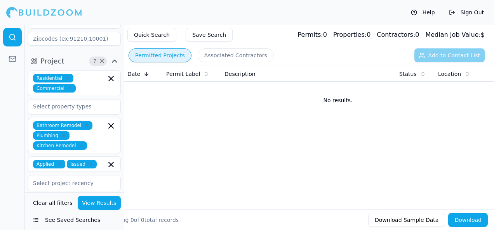
click at [97, 207] on button "View Results" at bounding box center [99, 203] width 43 height 14
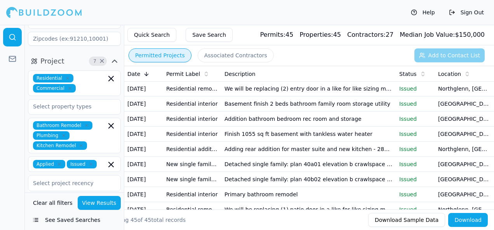
scroll to position [349, 0]
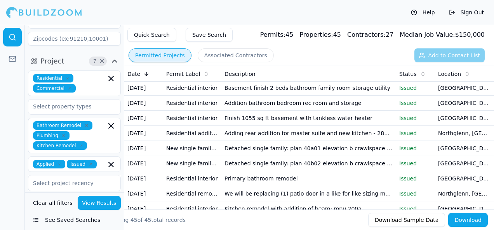
click at [261, 66] on td "Kitchen renovation" at bounding box center [308, 57] width 175 height 15
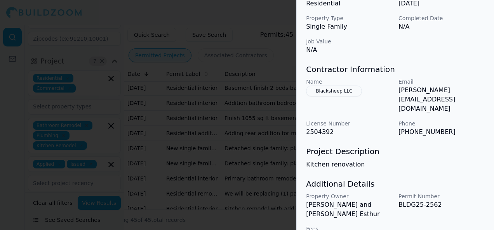
scroll to position [294, 0]
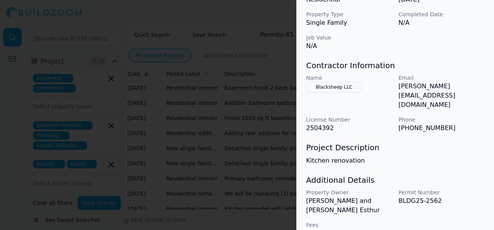
click at [248, 162] on div at bounding box center [247, 115] width 494 height 230
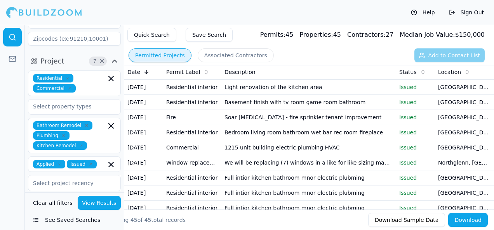
scroll to position [0, 0]
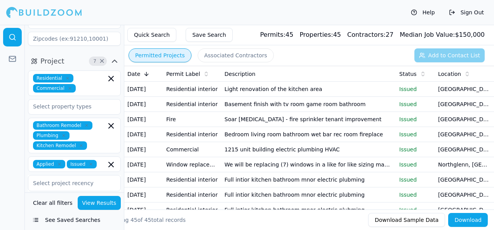
click at [257, 91] on td "Light renovation of the kitchen area" at bounding box center [308, 89] width 175 height 15
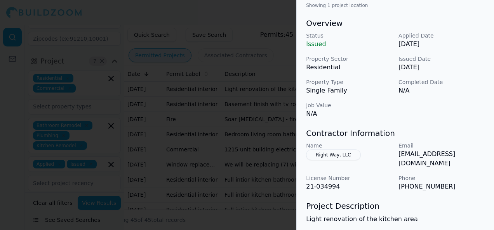
scroll to position [233, 0]
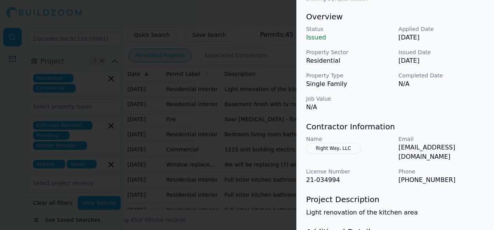
click at [211, 141] on div at bounding box center [247, 115] width 494 height 230
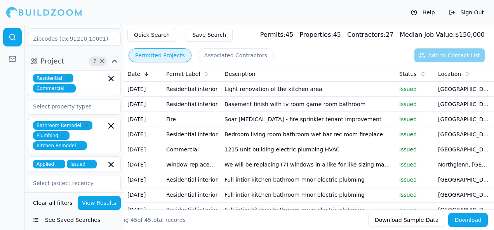
scroll to position [0, 0]
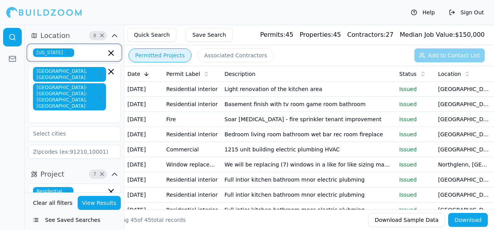
click at [111, 54] on icon "button" at bounding box center [110, 52] width 9 height 9
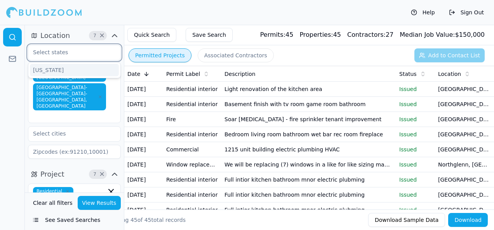
click at [54, 69] on div "[US_STATE]" at bounding box center [74, 70] width 89 height 12
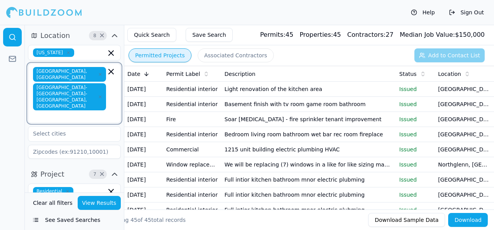
click at [113, 73] on icon "button" at bounding box center [111, 71] width 5 height 5
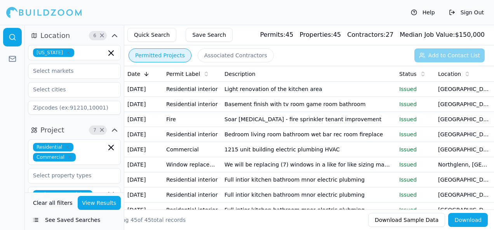
click at [16, 106] on div at bounding box center [12, 128] width 25 height 206
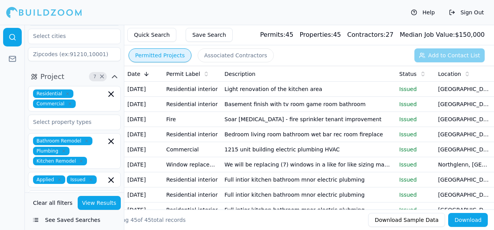
scroll to position [78, 0]
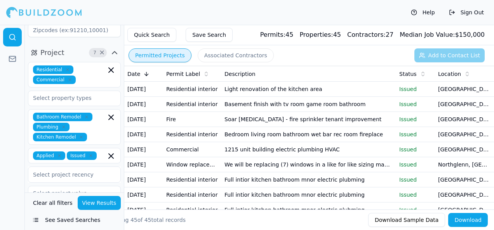
click at [92, 202] on button "View Results" at bounding box center [99, 203] width 43 height 14
click at [146, 73] on icon at bounding box center [146, 73] width 0 height 3
click at [150, 71] on div "Date" at bounding box center [143, 74] width 33 height 8
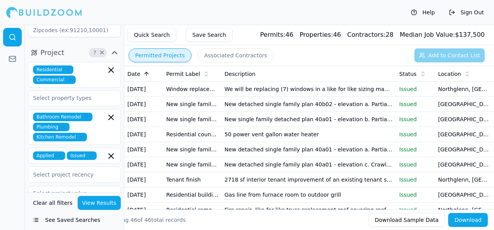
click at [149, 73] on div "Date" at bounding box center [143, 74] width 33 height 8
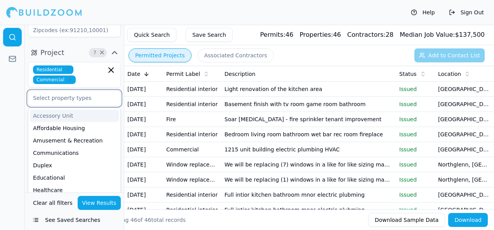
click at [86, 102] on input "text" at bounding box center [69, 98] width 82 height 14
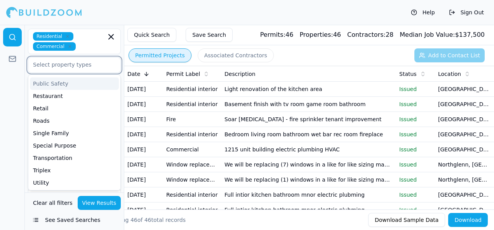
scroll to position [194, 0]
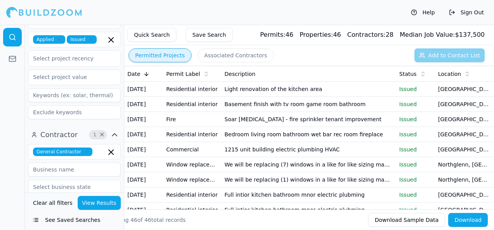
click at [17, 109] on div at bounding box center [12, 128] width 25 height 206
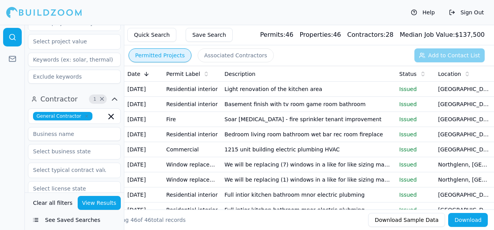
scroll to position [233, 0]
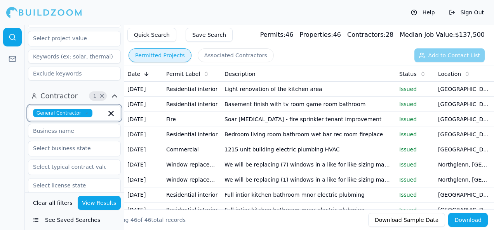
click at [102, 112] on input "text" at bounding box center [100, 113] width 10 height 9
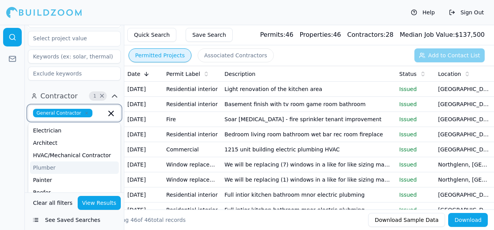
click at [48, 163] on div "Plumber" at bounding box center [74, 168] width 89 height 12
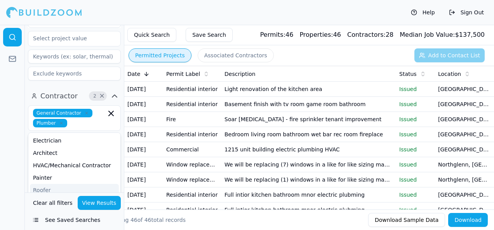
click at [105, 203] on button "View Results" at bounding box center [99, 203] width 43 height 14
